Goal: Complete application form: Complete application form

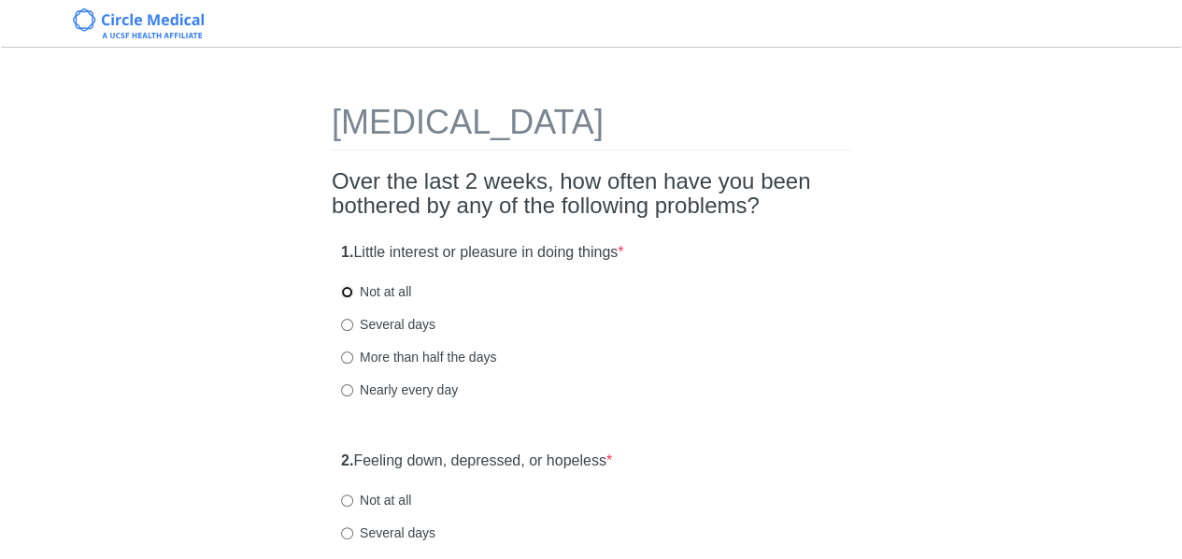
click at [347, 292] on input "Not at all" at bounding box center [347, 292] width 12 height 12
radio input "true"
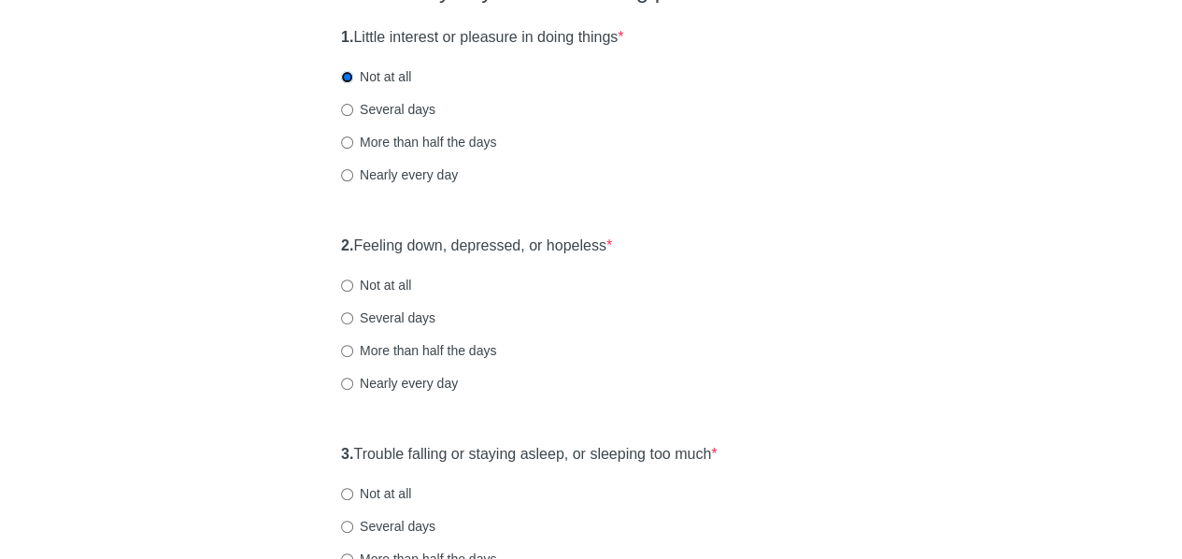
scroll to position [260, 0]
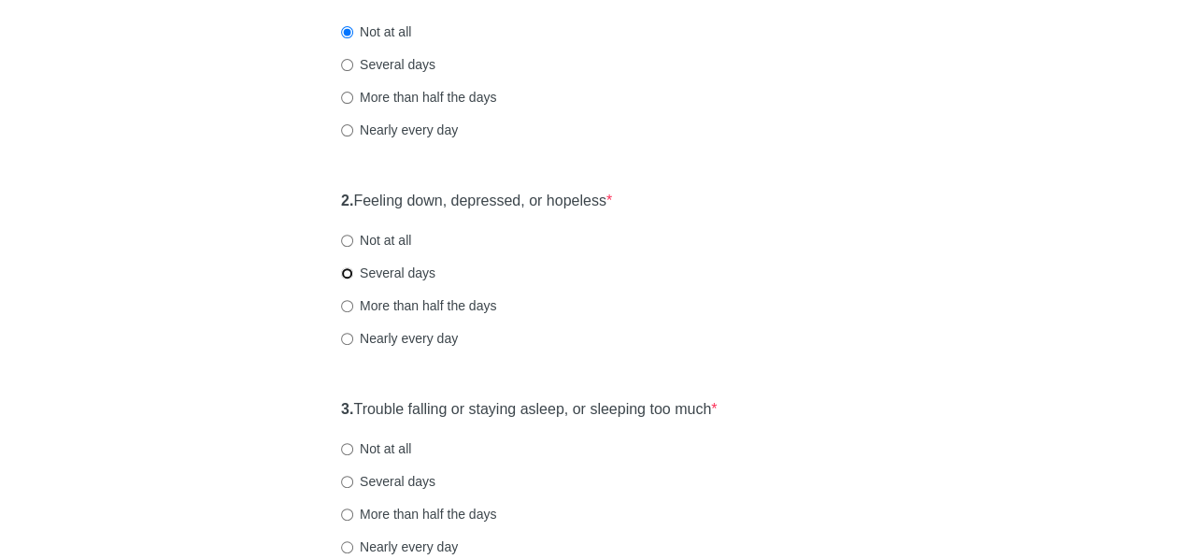
click at [348, 272] on input "Several days" at bounding box center [347, 273] width 12 height 12
radio input "true"
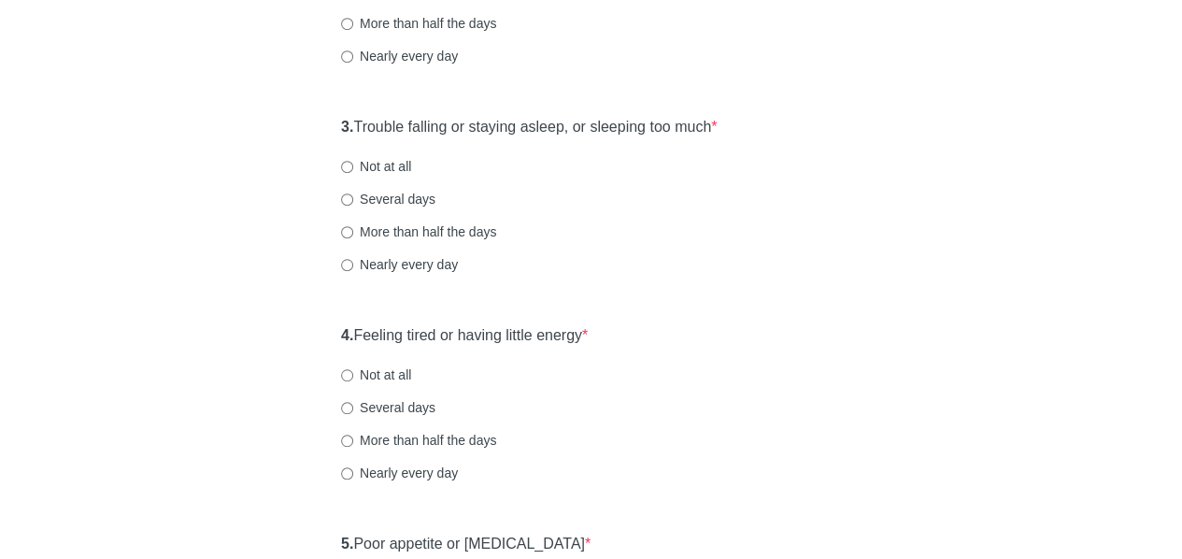
scroll to position [543, 0]
click at [801, 225] on div "More than half the days" at bounding box center [591, 230] width 500 height 19
click at [347, 267] on input "Nearly every day" at bounding box center [347, 264] width 12 height 12
radio input "true"
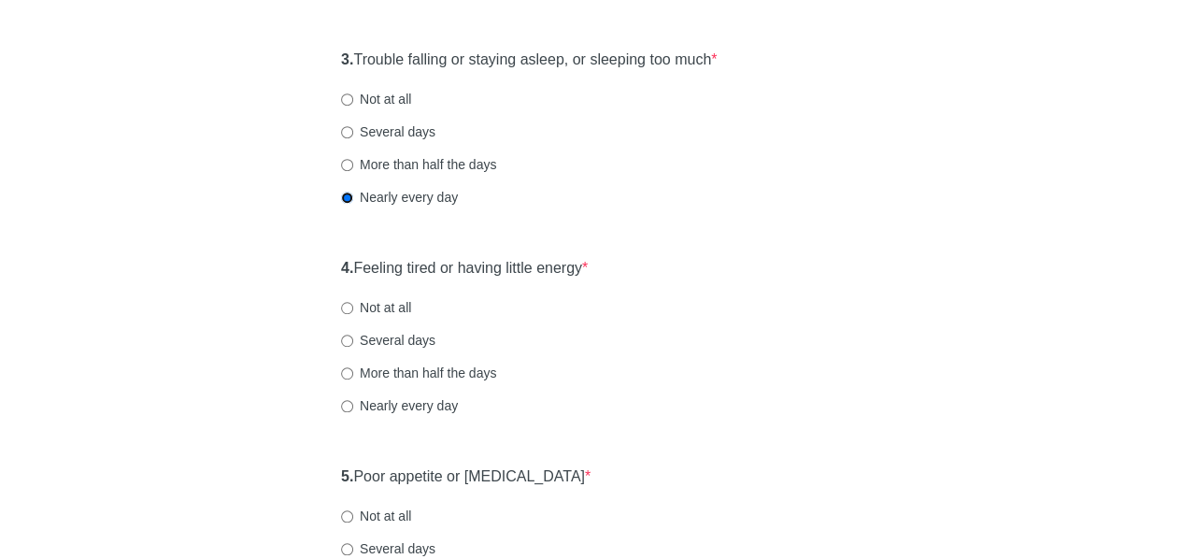
scroll to position [611, 0]
click at [349, 336] on input "Several days" at bounding box center [347, 339] width 12 height 12
radio input "true"
click at [246, 399] on div "[MEDICAL_DATA] Over the last 2 weeks, how often have you been bothered by any o…" at bounding box center [591, 517] width 1093 height 2125
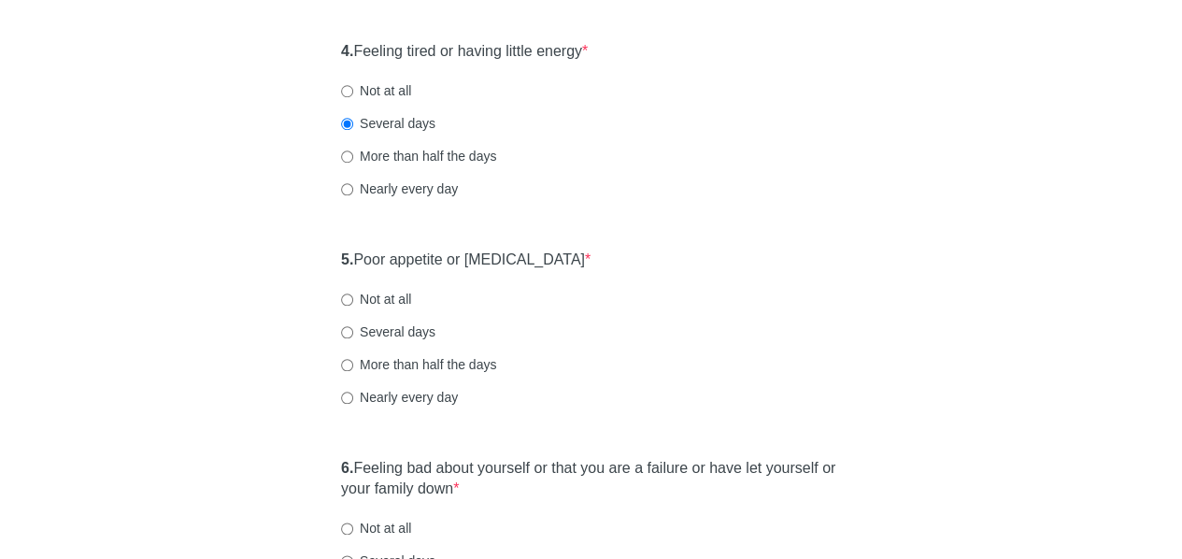
scroll to position [828, 0]
click at [364, 289] on label "Not at all" at bounding box center [376, 297] width 70 height 19
click at [353, 291] on input "Not at all" at bounding box center [347, 297] width 12 height 12
radio input "true"
click at [271, 349] on div "[MEDICAL_DATA] Over the last 2 weeks, how often have you been bothered by any o…" at bounding box center [591, 301] width 1093 height 2125
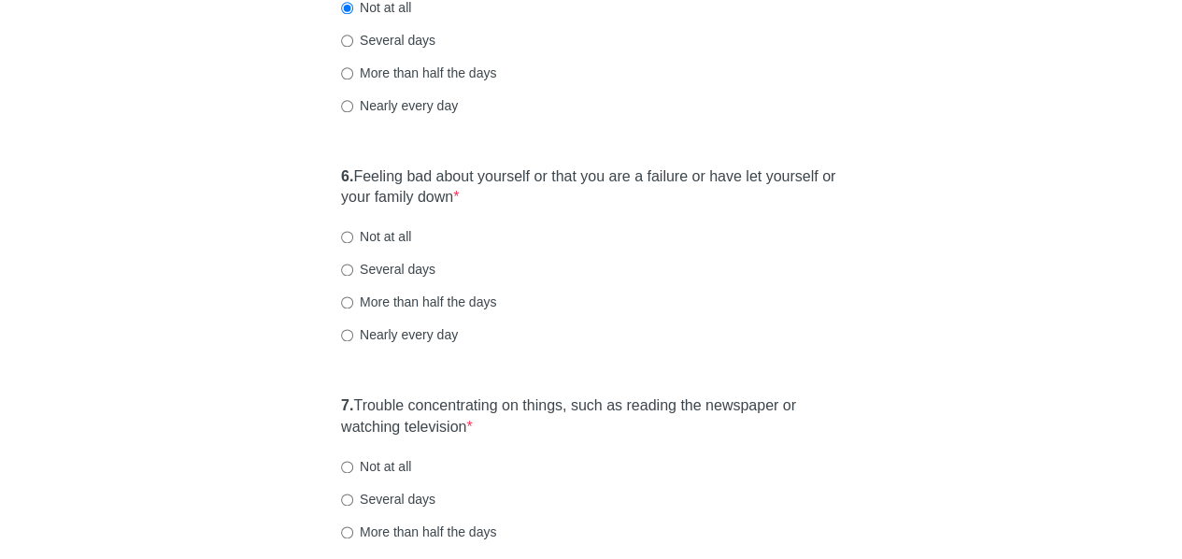
scroll to position [1117, 0]
click at [351, 268] on input "Several days" at bounding box center [347, 269] width 12 height 12
radio input "true"
click at [242, 359] on div "[MEDICAL_DATA] Over the last 2 weeks, how often have you been bothered by any o…" at bounding box center [591, 11] width 1093 height 2125
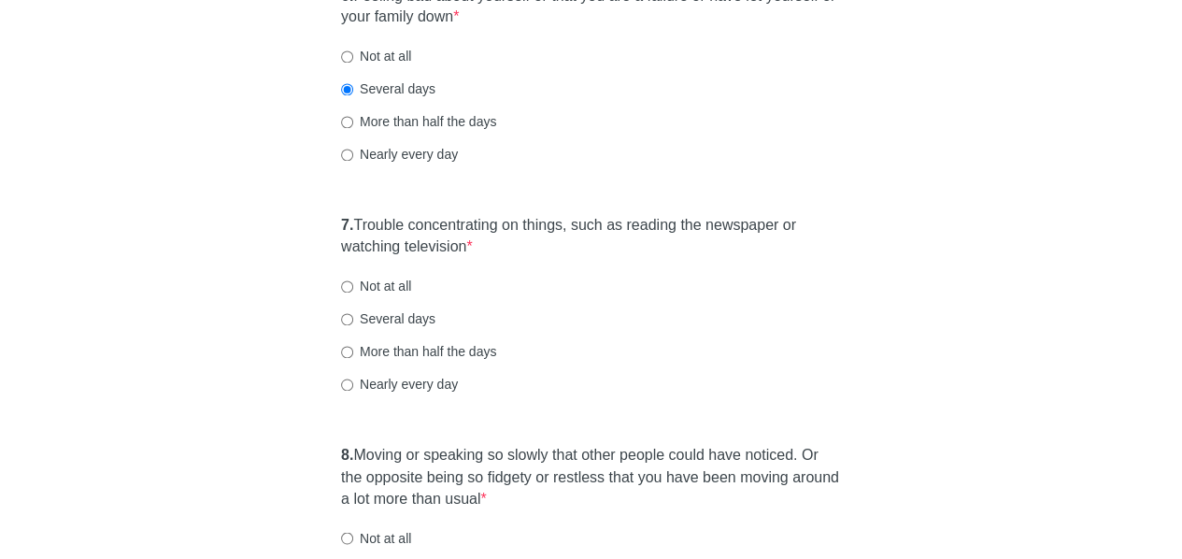
scroll to position [1298, 0]
click at [347, 385] on input "Nearly every day" at bounding box center [347, 383] width 12 height 12
radio input "true"
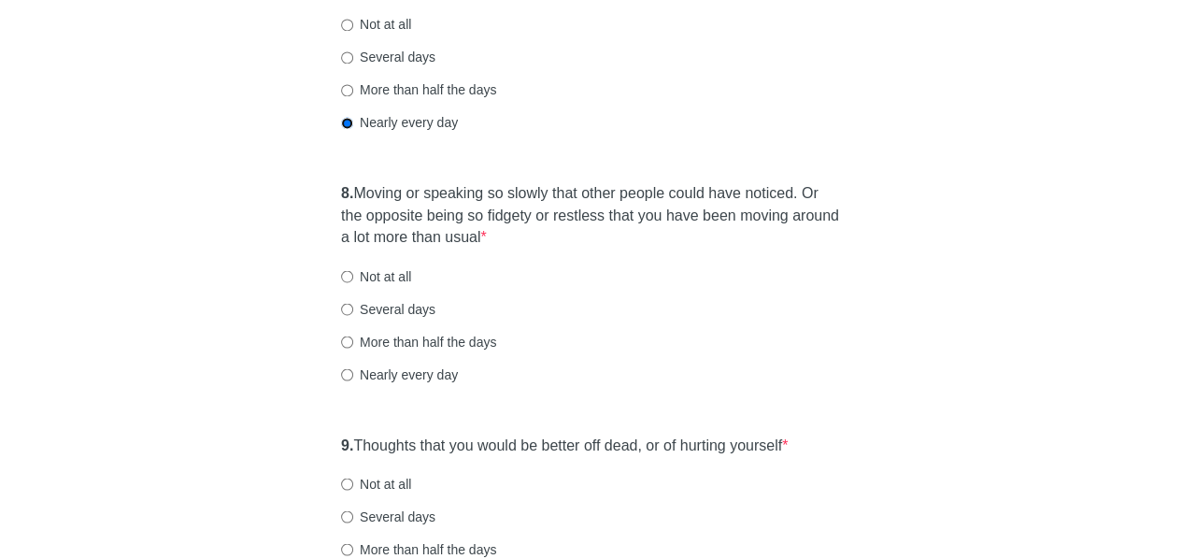
scroll to position [1560, 0]
click at [351, 306] on input "Several days" at bounding box center [347, 308] width 12 height 12
radio input "true"
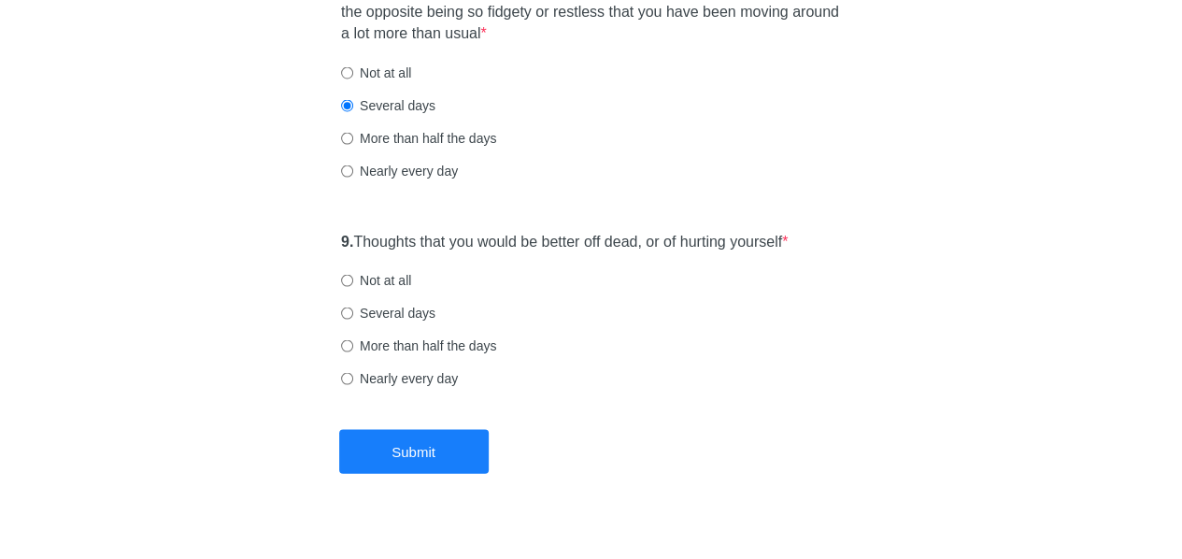
scroll to position [1789, 0]
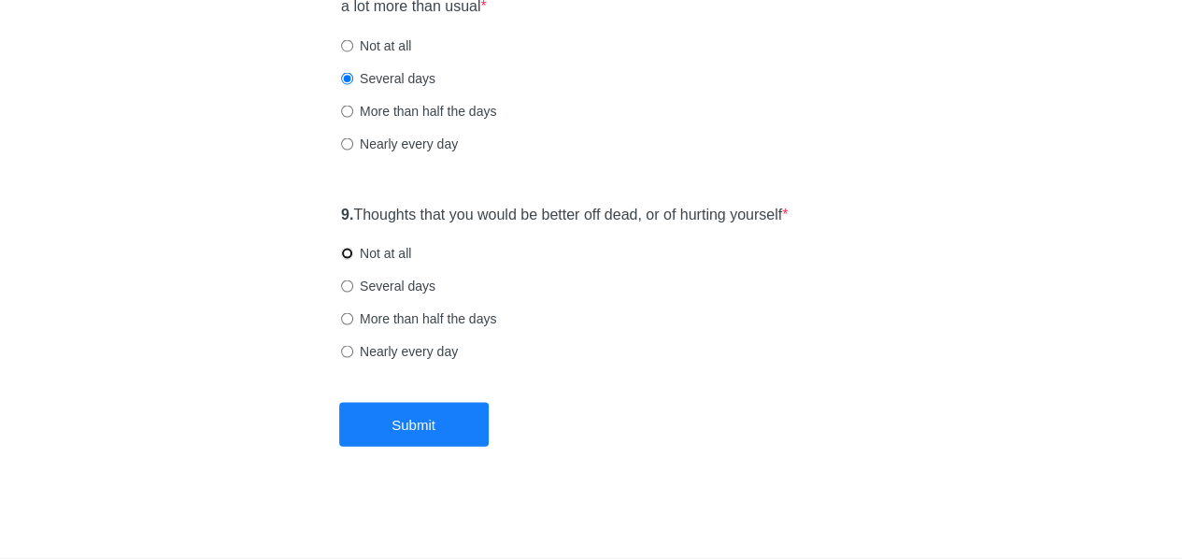
click at [347, 249] on input "Not at all" at bounding box center [347, 254] width 12 height 12
radio input "true"
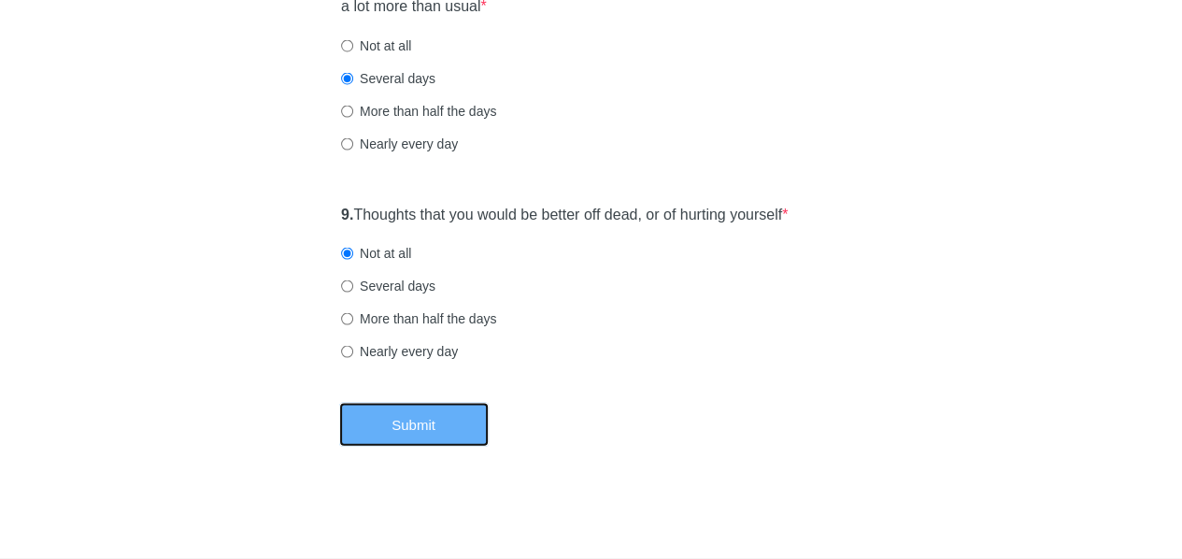
click at [432, 429] on button "Submit" at bounding box center [413, 425] width 149 height 44
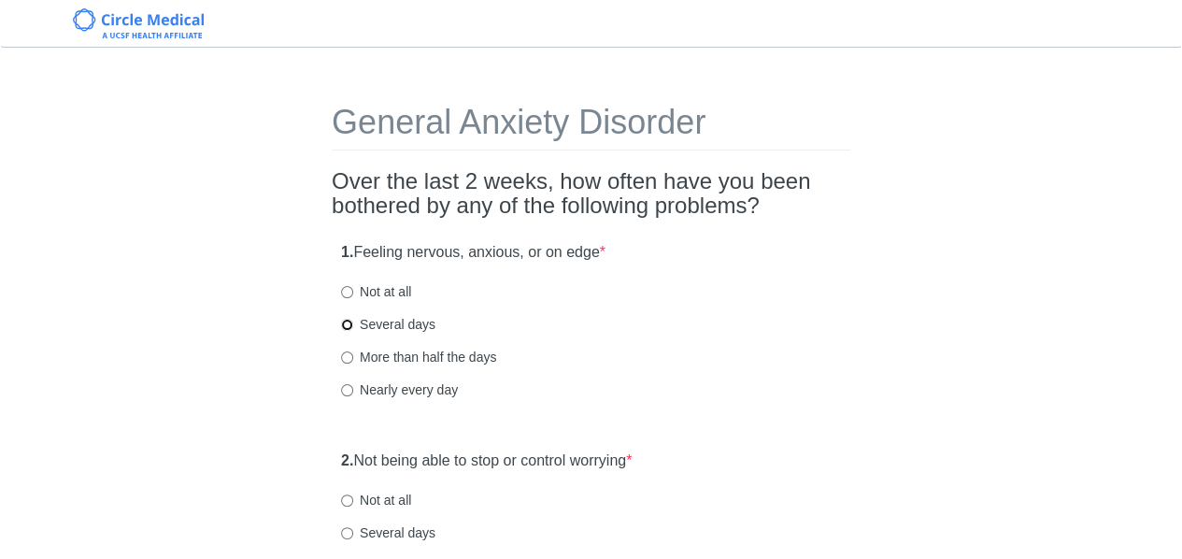
click at [347, 326] on input "Several days" at bounding box center [347, 325] width 12 height 12
radio input "true"
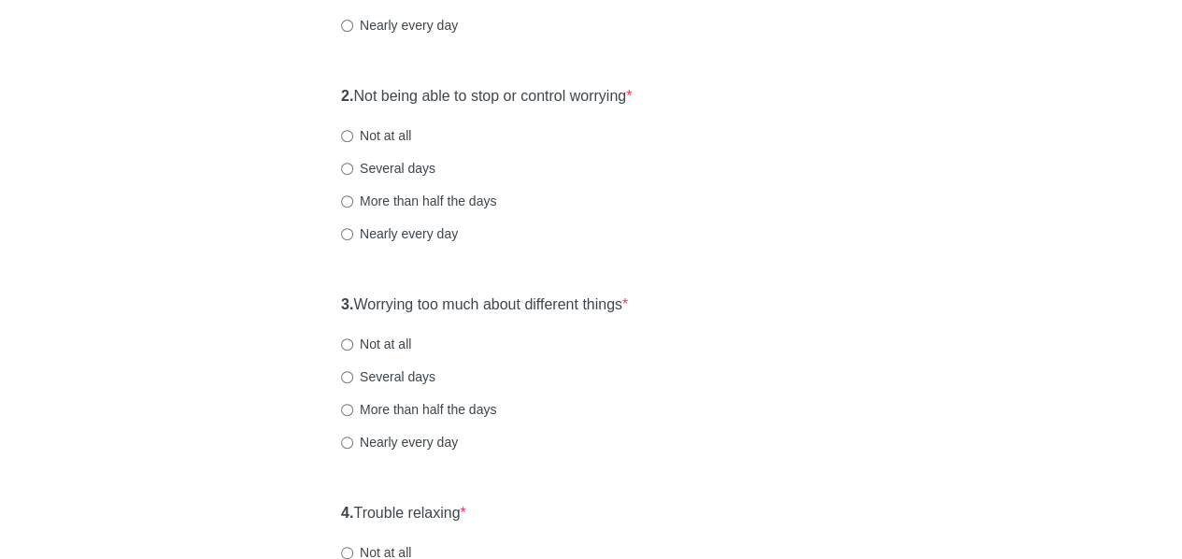
scroll to position [364, 0]
click at [342, 203] on input "More than half the days" at bounding box center [347, 201] width 12 height 12
radio input "true"
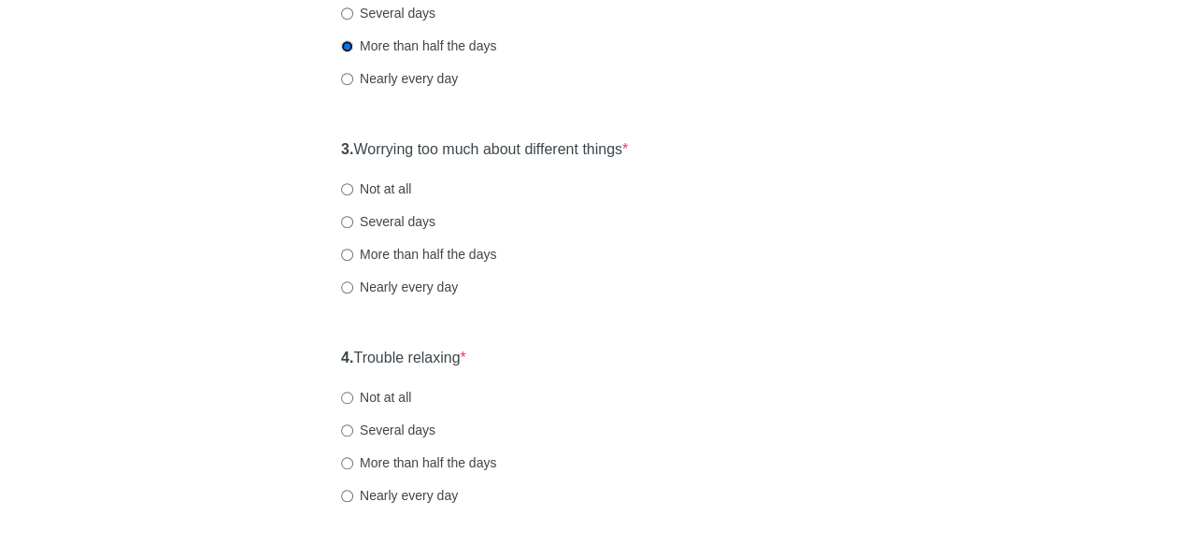
scroll to position [546, 0]
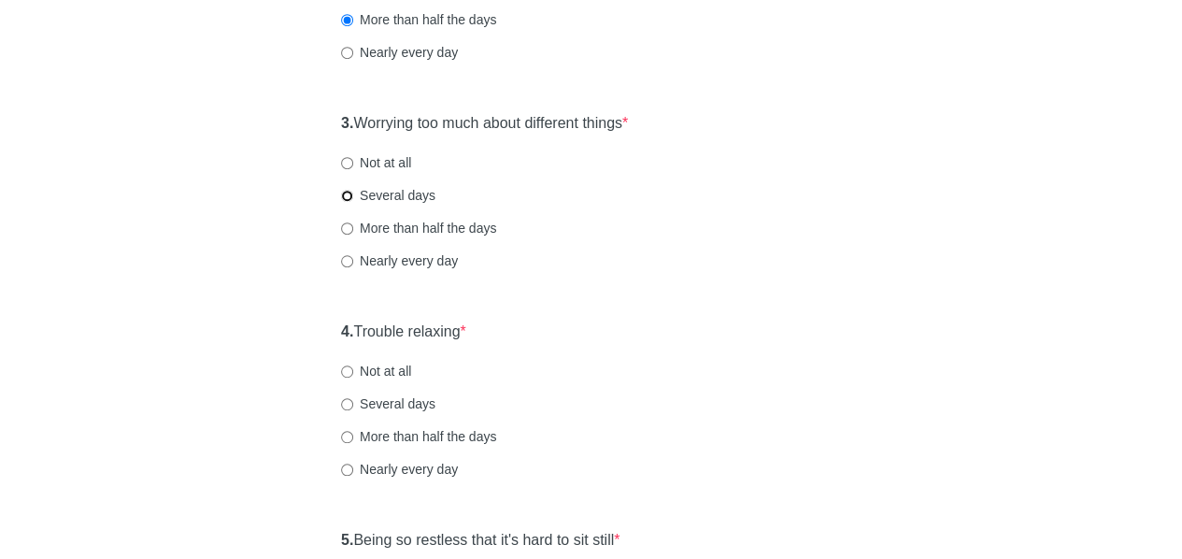
click at [349, 198] on input "Several days" at bounding box center [347, 196] width 12 height 12
radio input "true"
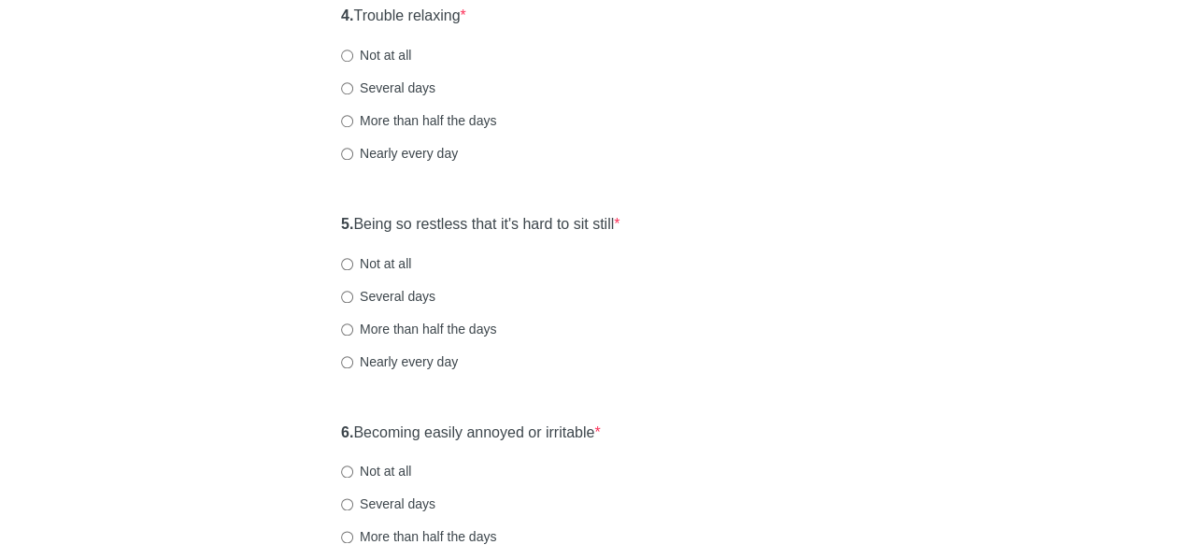
scroll to position [865, 0]
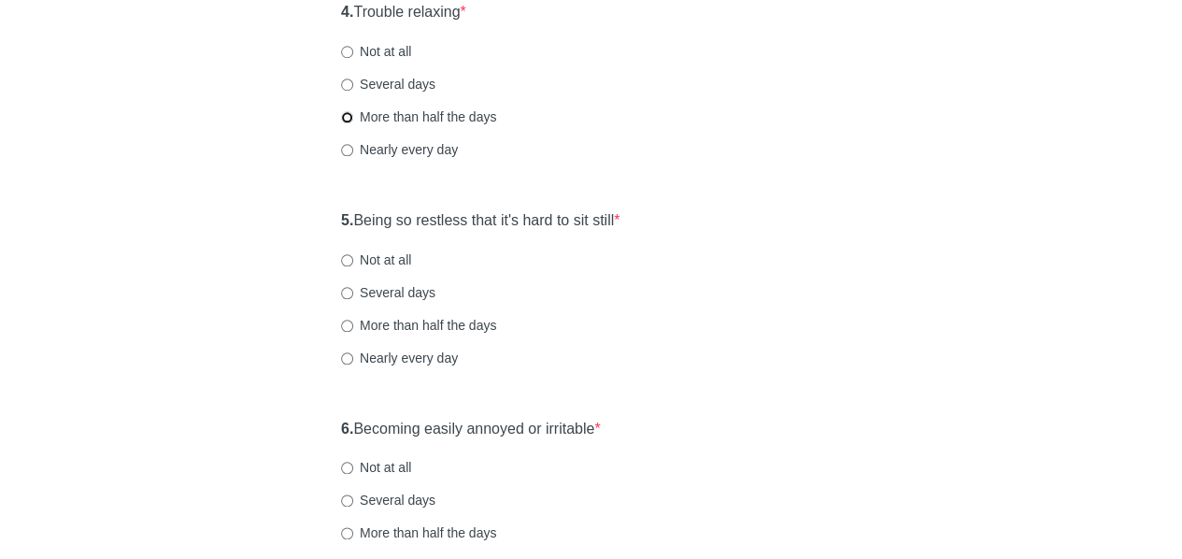
click at [342, 118] on input "More than half the days" at bounding box center [347, 117] width 12 height 12
radio input "true"
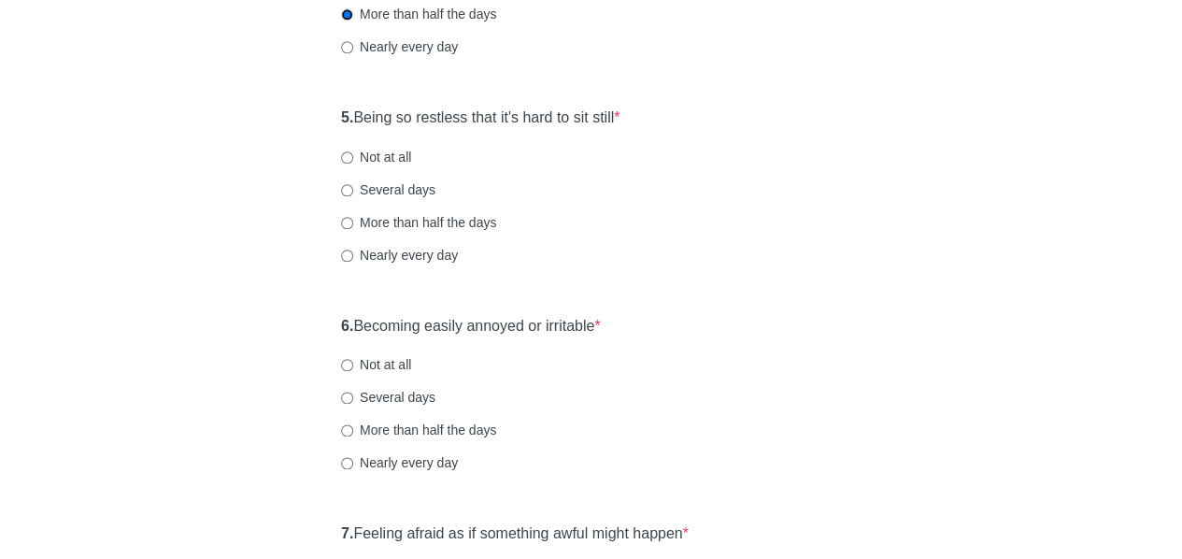
scroll to position [979, 0]
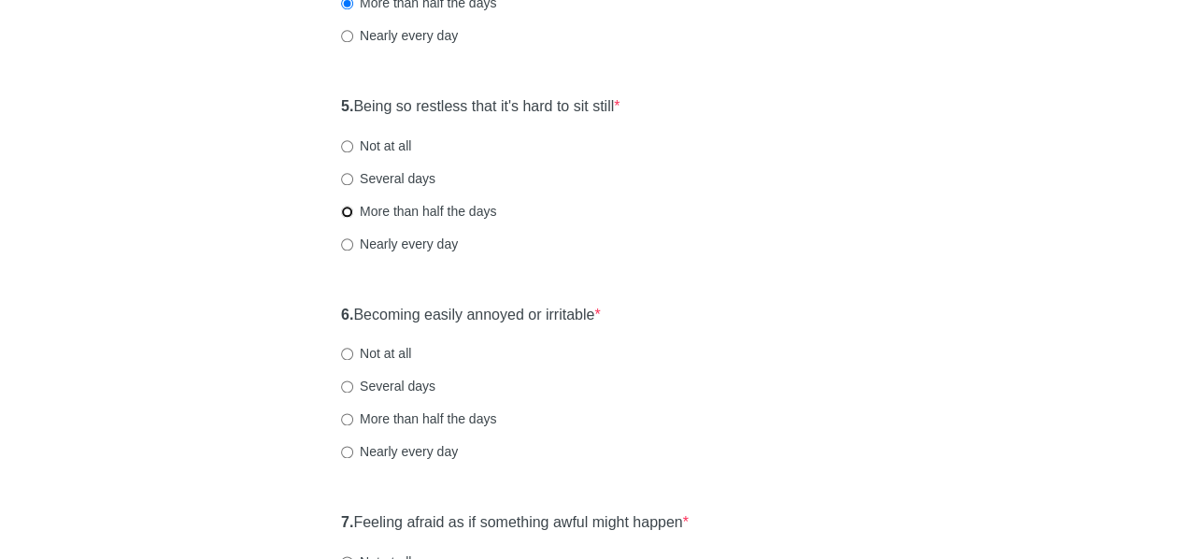
click at [347, 211] on input "More than half the days" at bounding box center [347, 212] width 12 height 12
radio input "true"
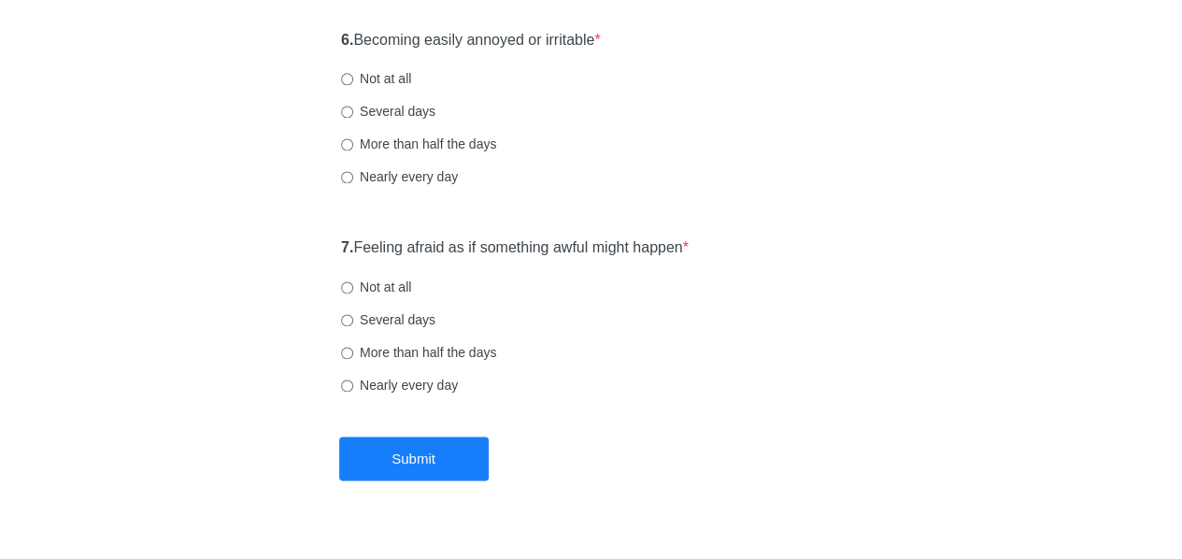
scroll to position [1263, 0]
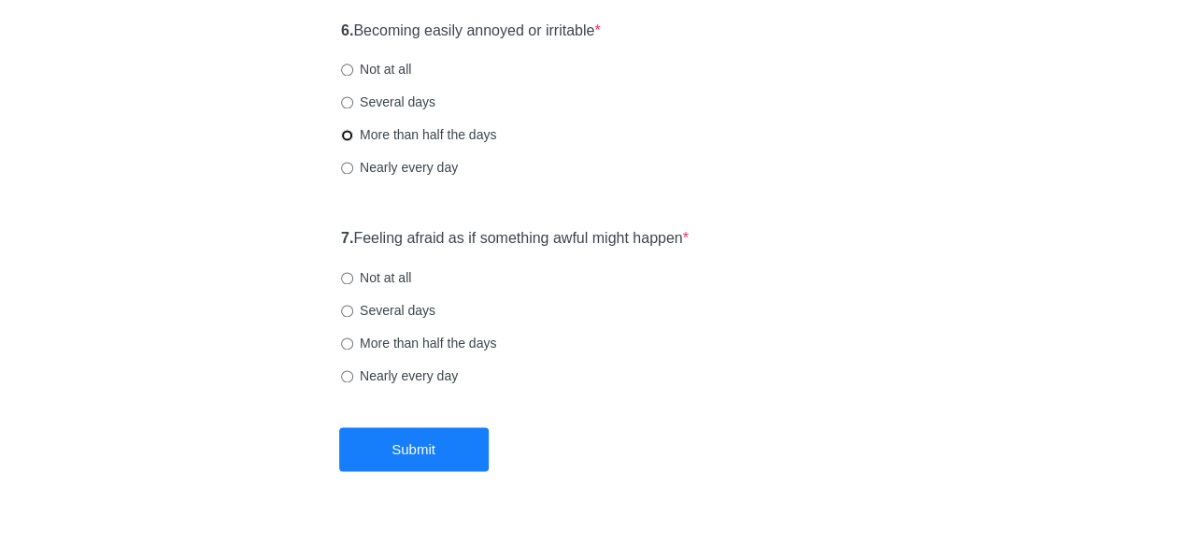
click at [349, 136] on input "More than half the days" at bounding box center [347, 135] width 12 height 12
radio input "true"
click at [346, 305] on input "Several days" at bounding box center [347, 311] width 12 height 12
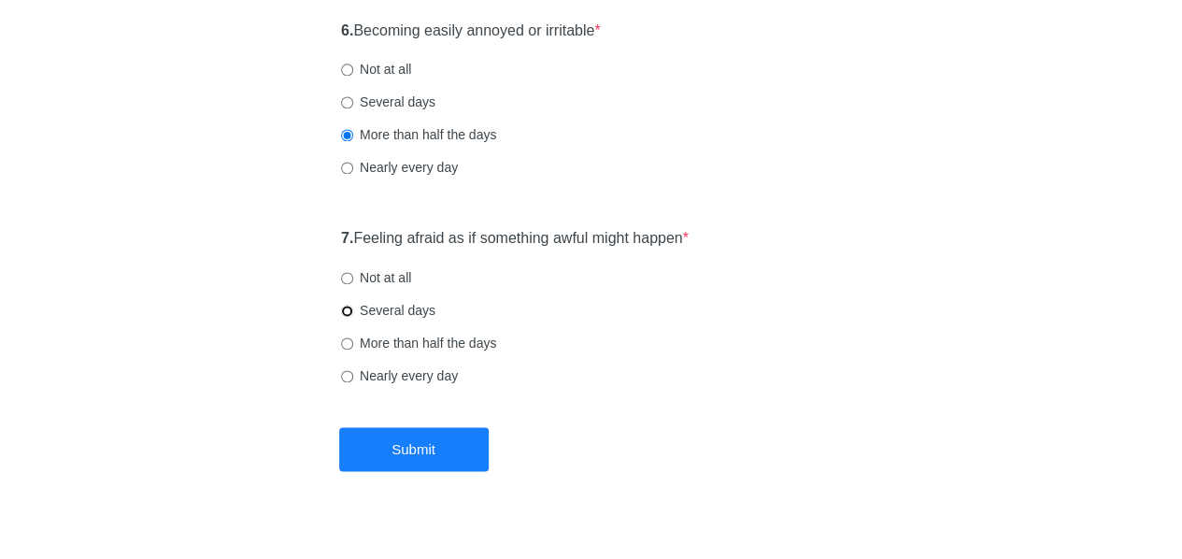
radio input "true"
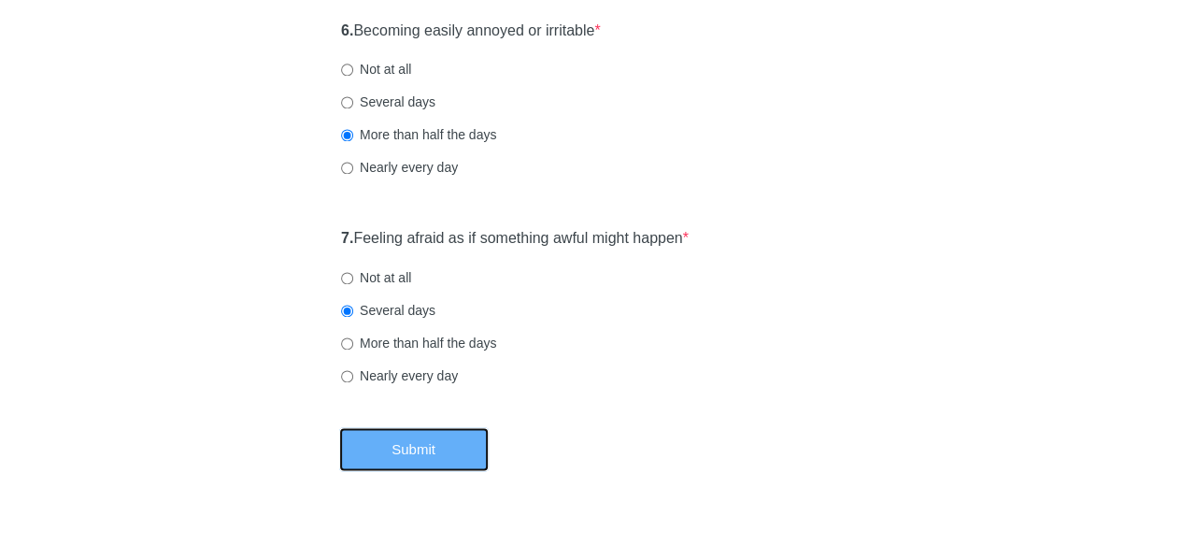
click at [398, 449] on button "Submit" at bounding box center [413, 449] width 149 height 44
